Goal: Task Accomplishment & Management: Use online tool/utility

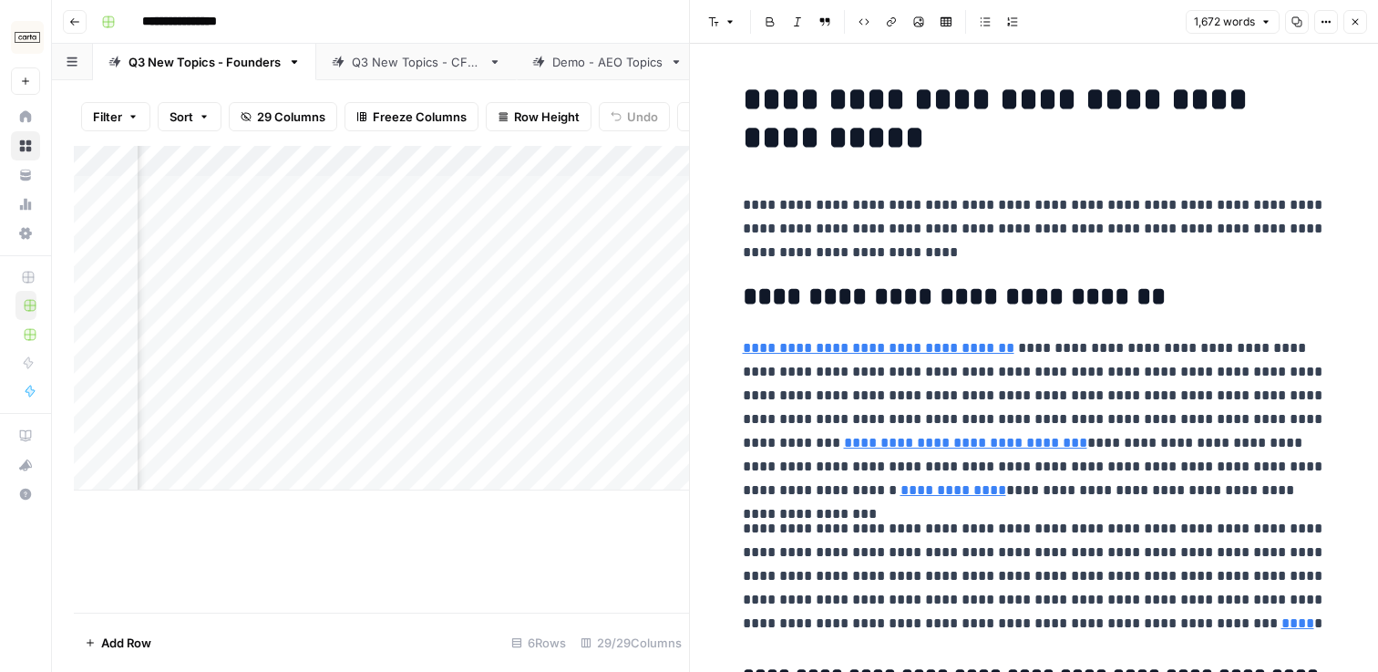
scroll to position [0, 3611]
click at [1360, 16] on button "Close" at bounding box center [1355, 22] width 24 height 24
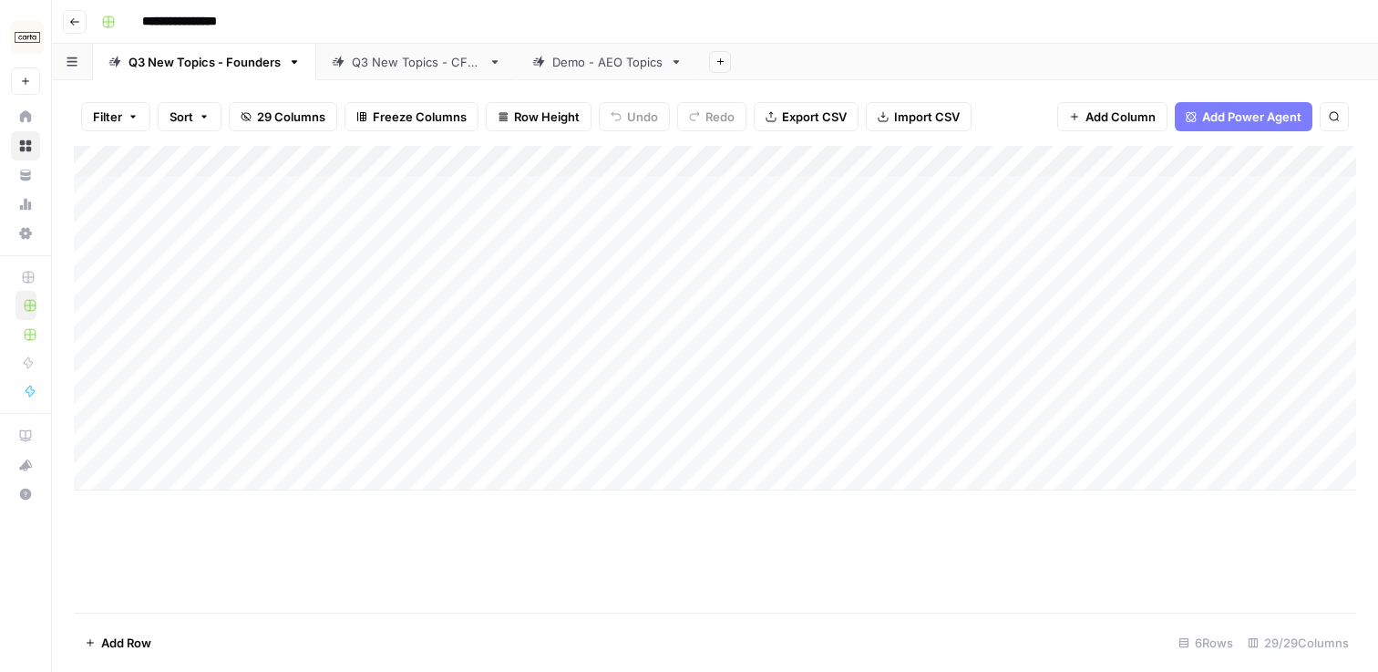
click at [405, 74] on link "Q3 New Topics - CFOs" at bounding box center [416, 62] width 200 height 36
click at [220, 66] on div "Q3 New Topics - Founders" at bounding box center [204, 62] width 152 height 18
click at [348, 63] on div "Q3 New Topics - CFOs" at bounding box center [406, 62] width 149 height 18
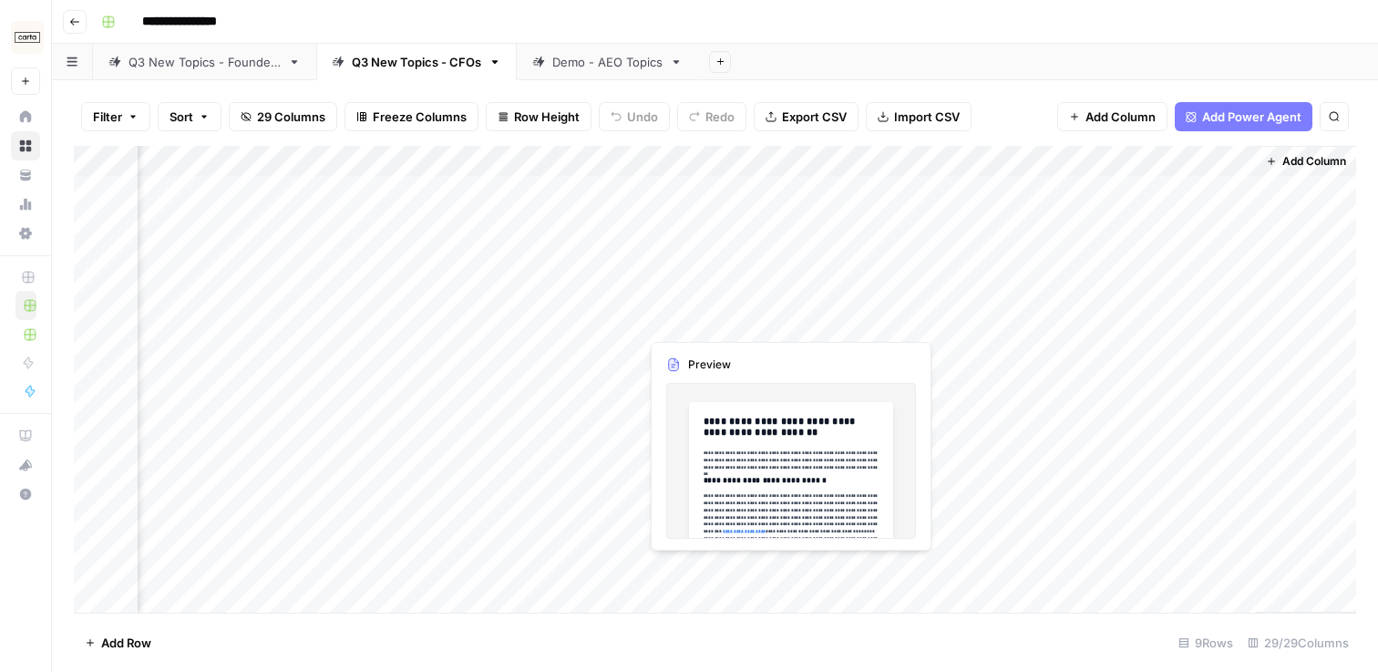
click at [690, 577] on div "Add Column" at bounding box center [715, 379] width 1282 height 467
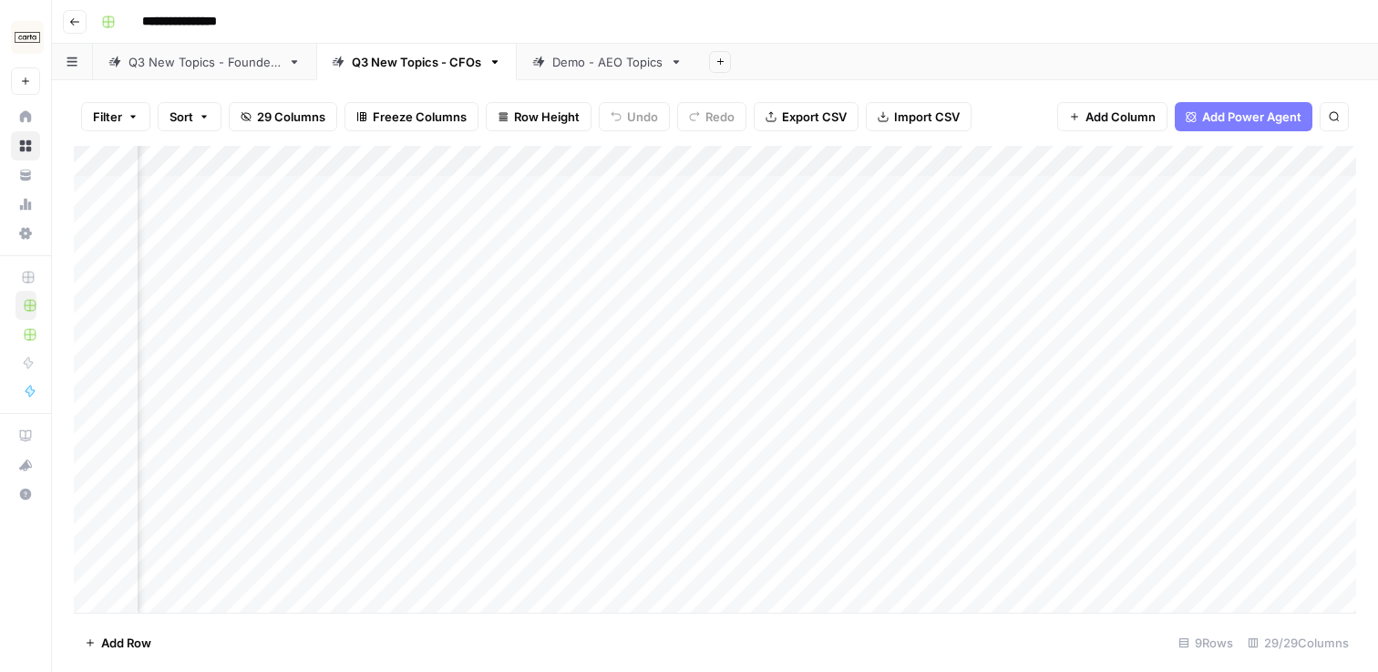
scroll to position [3, 3023]
click at [283, 581] on div "Add Column" at bounding box center [715, 379] width 1282 height 467
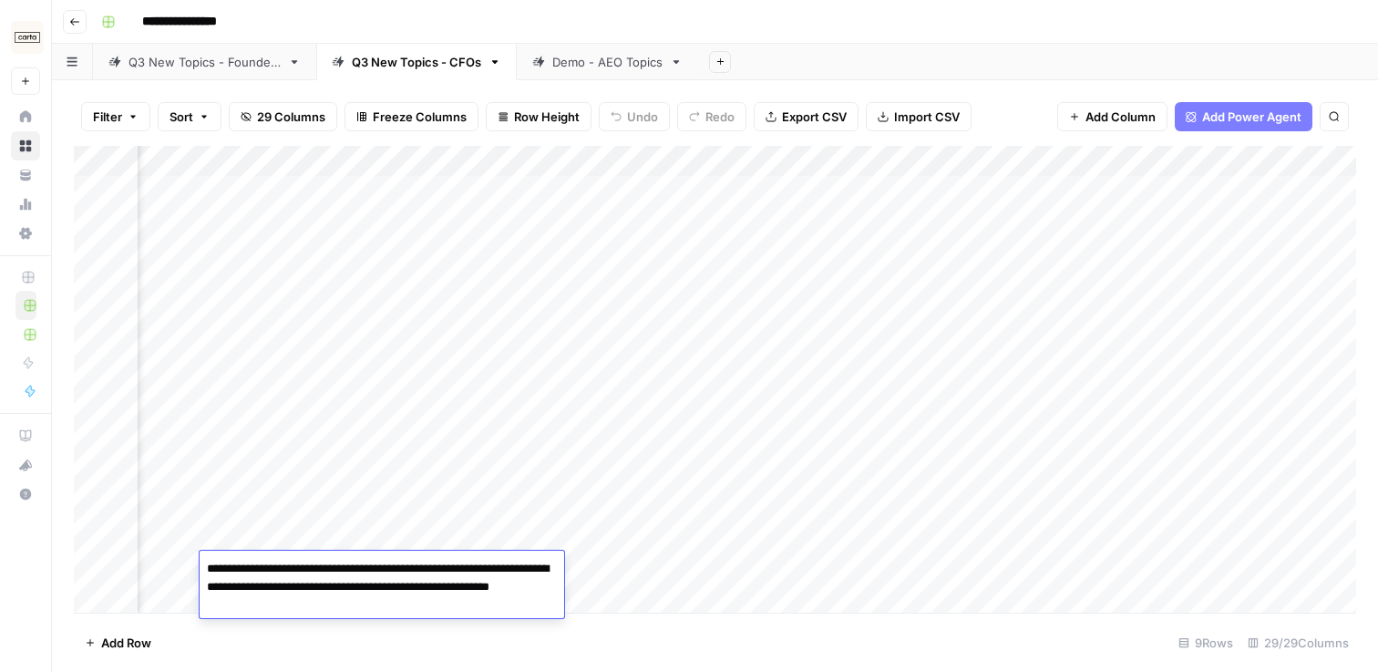
click at [294, 652] on footer "Add Row 9 Rows 29/29 Columns" at bounding box center [715, 641] width 1282 height 59
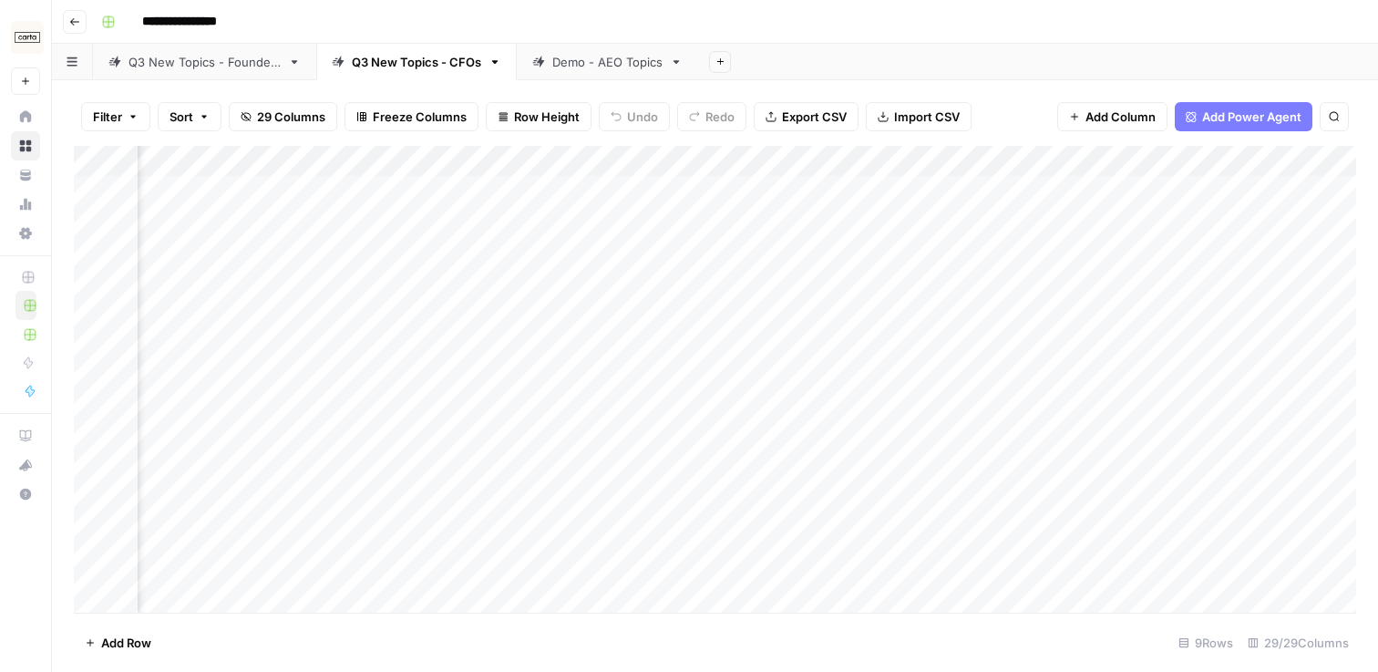
click at [1249, 566] on div "Add Column" at bounding box center [715, 379] width 1282 height 467
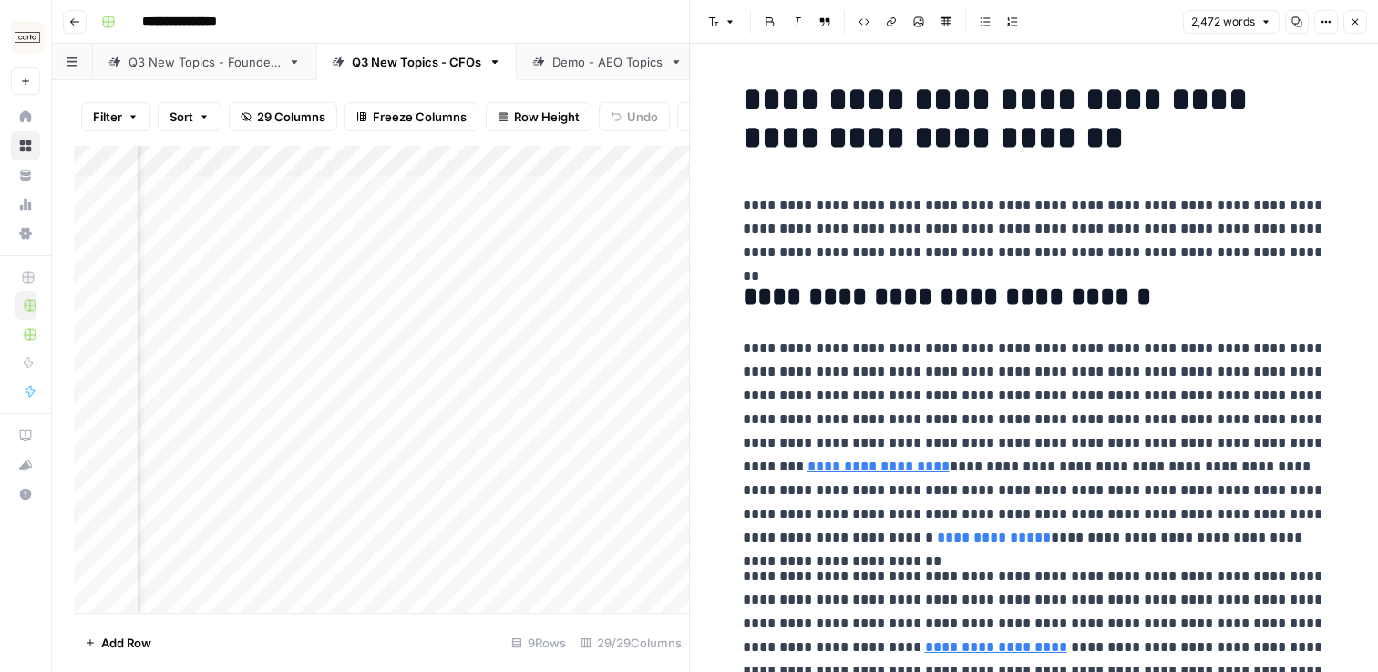
click at [1358, 28] on button "Close" at bounding box center [1355, 22] width 24 height 24
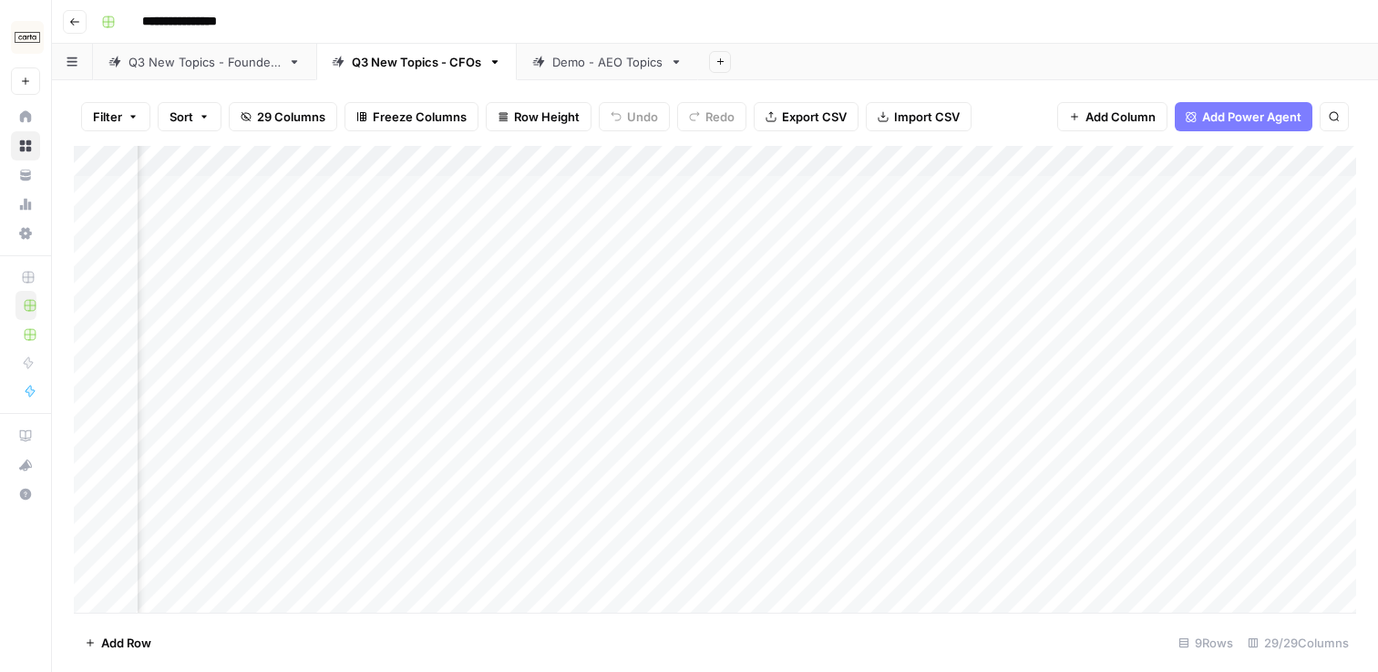
click at [193, 53] on div "Q3 New Topics - Founders" at bounding box center [204, 62] width 152 height 18
click at [380, 63] on div "Q3 New Topics - CFOs" at bounding box center [416, 62] width 129 height 18
click at [216, 65] on div "Q3 New Topics - Founders" at bounding box center [204, 62] width 152 height 18
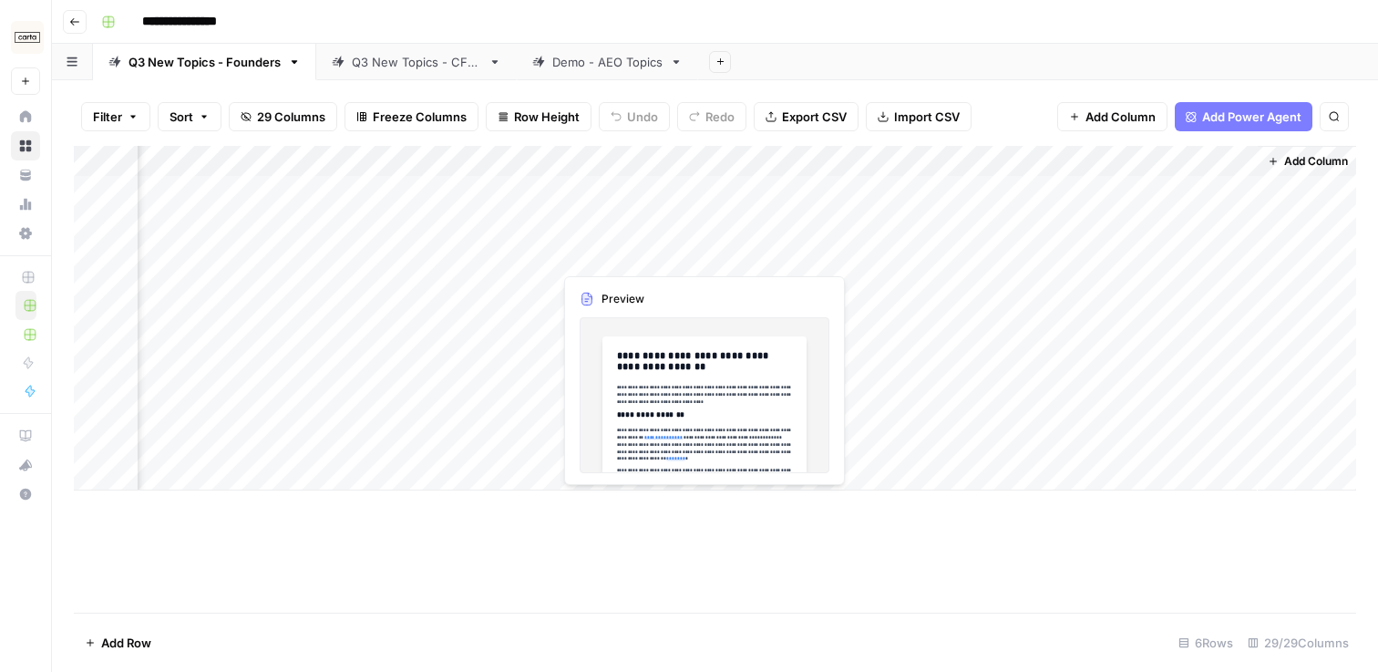
scroll to position [0, 3622]
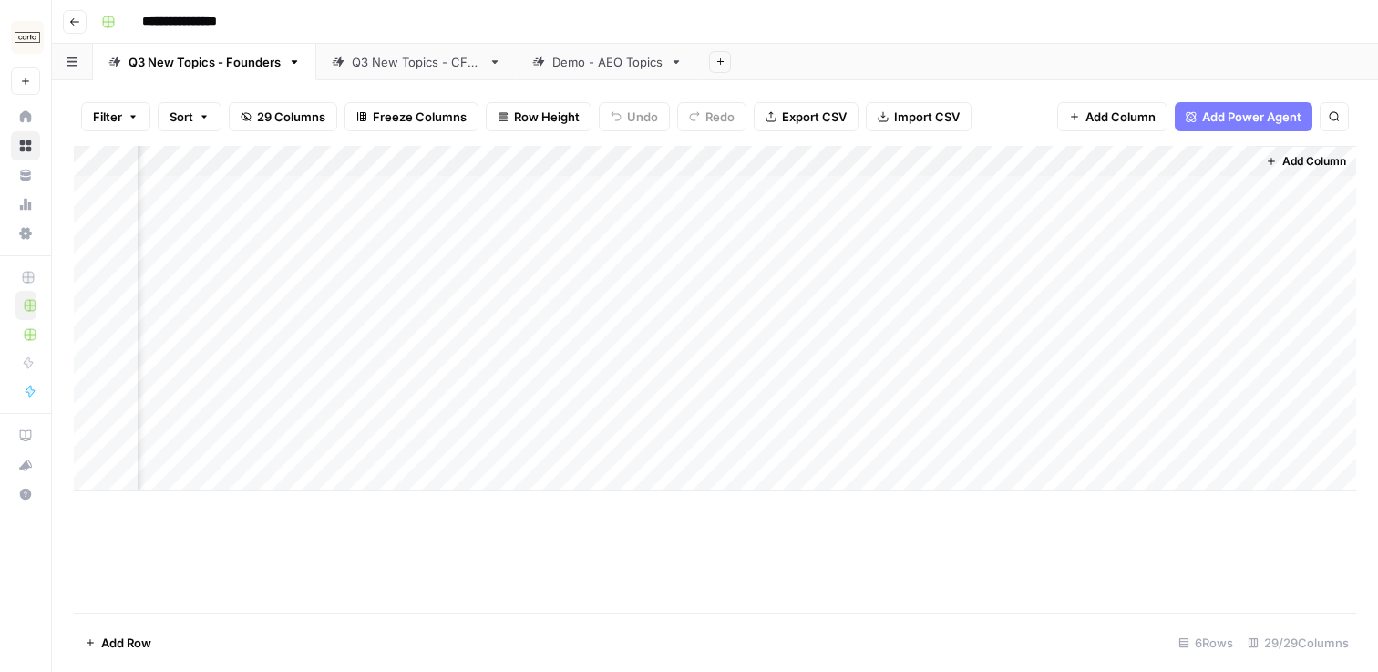
click at [696, 237] on div "Add Column" at bounding box center [715, 318] width 1282 height 344
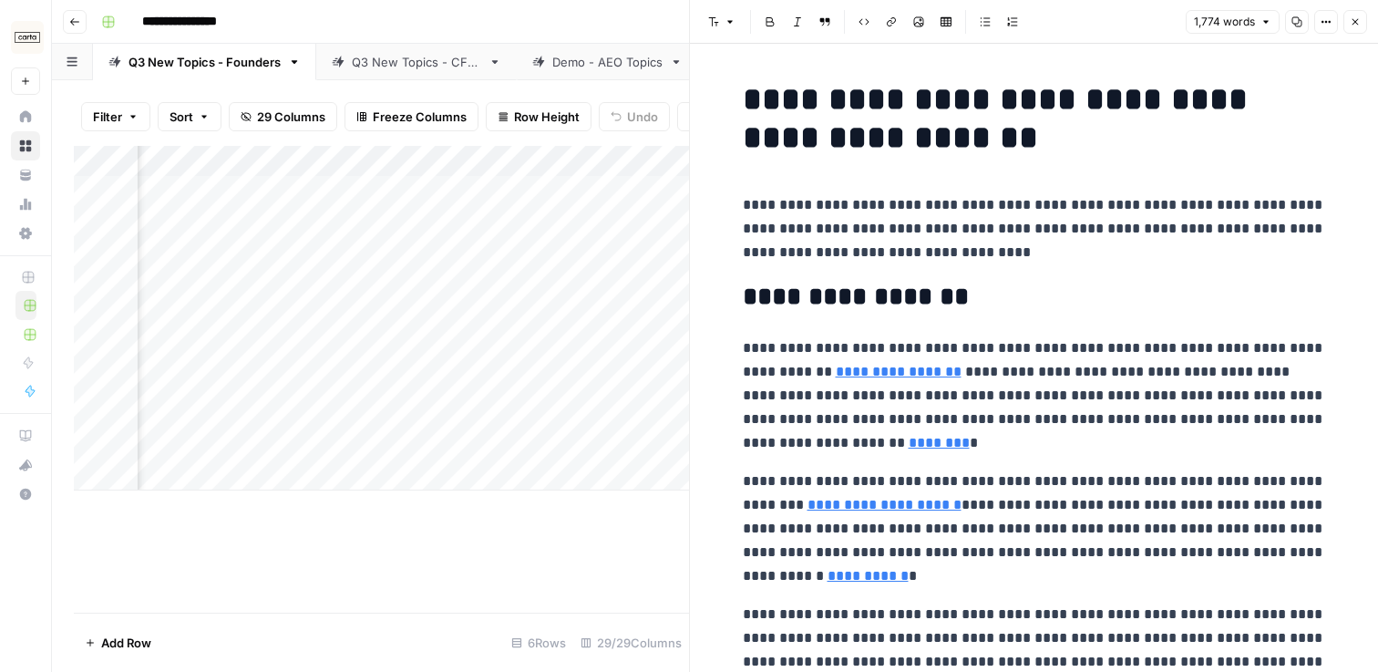
click at [1355, 22] on icon "button" at bounding box center [1355, 22] width 6 height 6
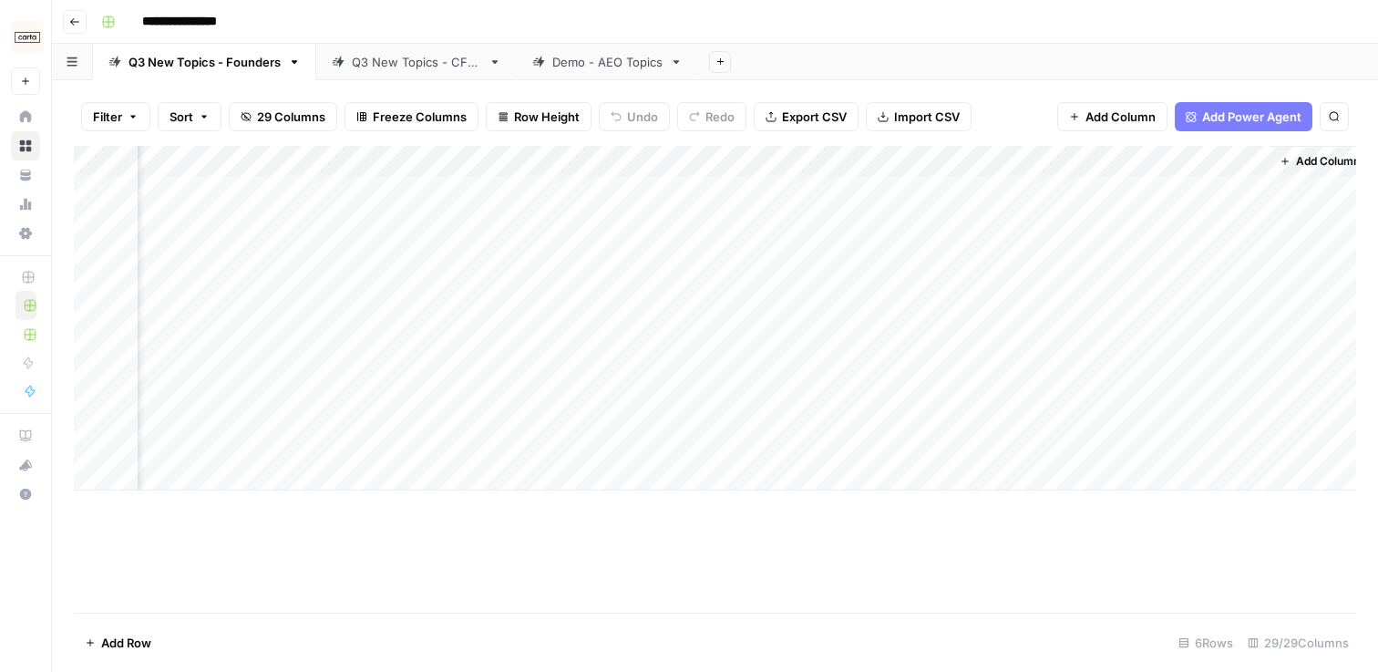
scroll to position [0, 3600]
